Goal: Transaction & Acquisition: Book appointment/travel/reservation

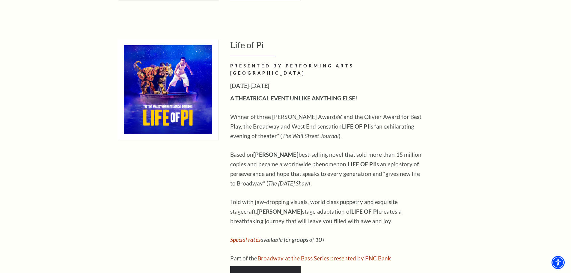
scroll to position [749, 0]
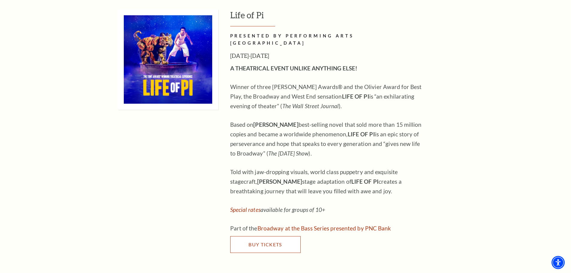
click at [262, 242] on span "Buy Tickets" at bounding box center [264, 245] width 33 height 6
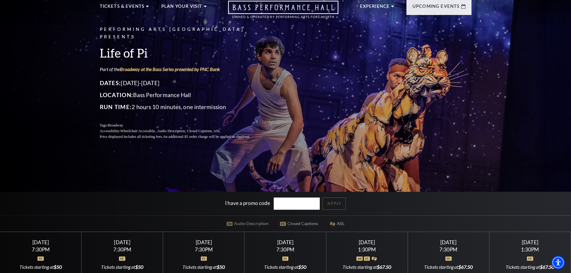
scroll to position [60, 0]
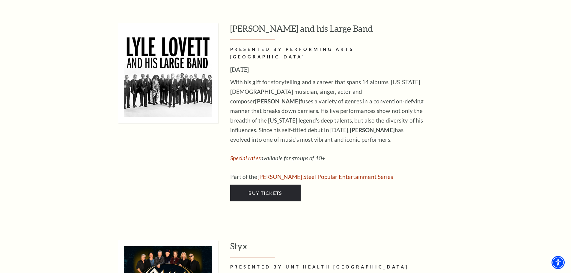
scroll to position [1019, 0]
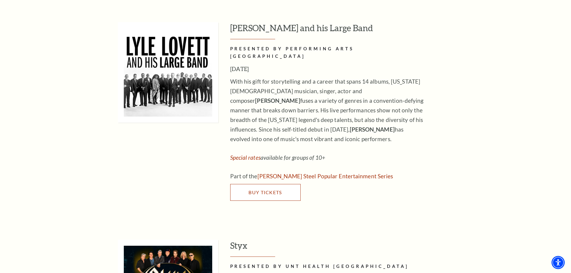
click at [268, 189] on span "Buy Tickets" at bounding box center [264, 192] width 33 height 6
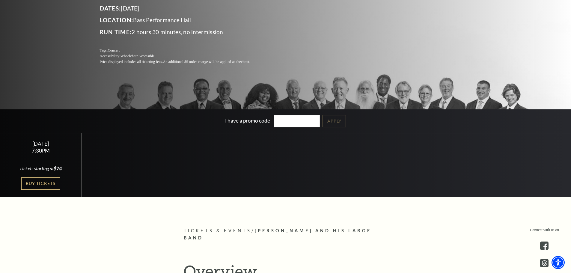
scroll to position [120, 0]
